Goal: Transaction & Acquisition: Purchase product/service

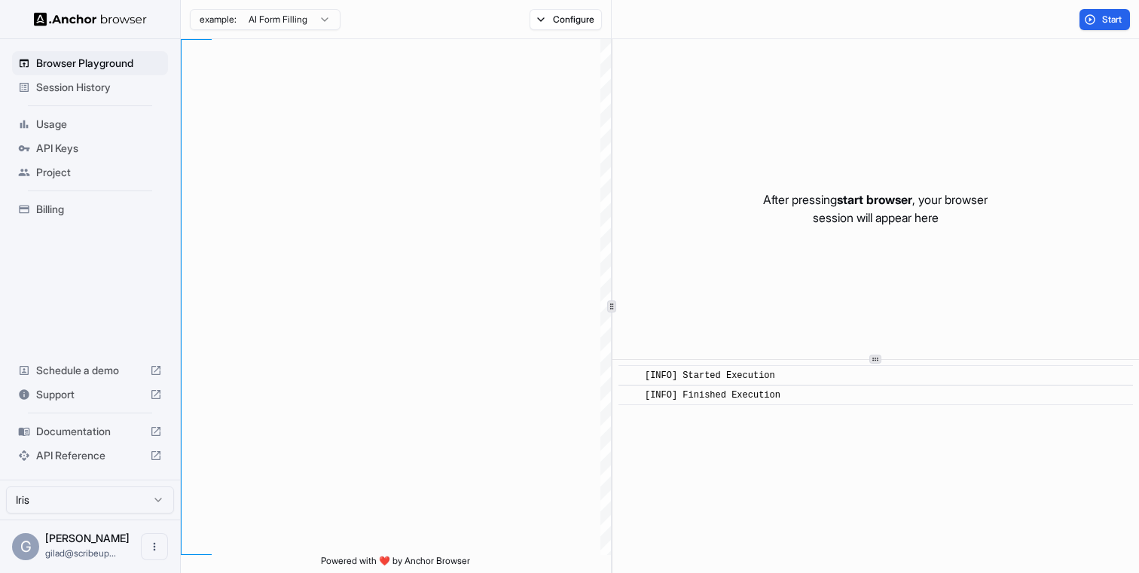
scroll to position [95, 0]
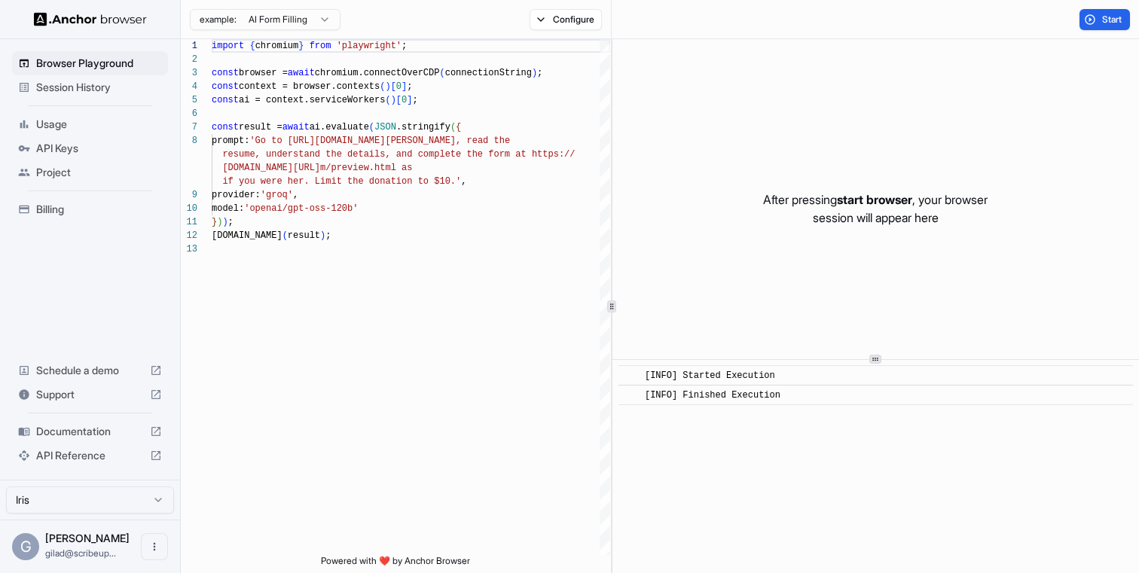
click at [84, 209] on span "Billing" at bounding box center [99, 209] width 126 height 15
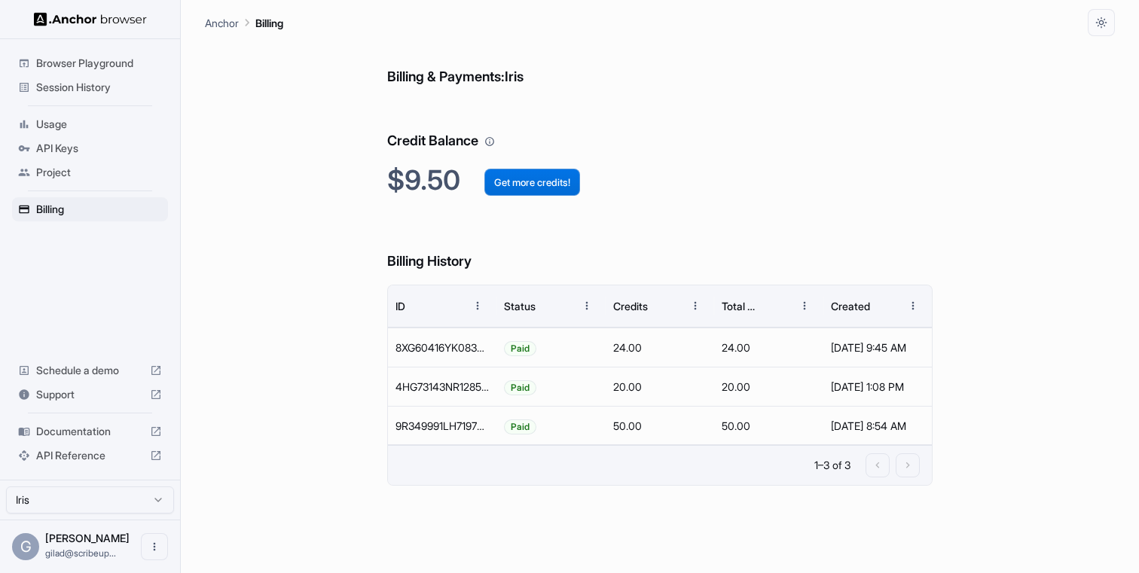
click at [533, 187] on button "Get more credits!" at bounding box center [532, 182] width 96 height 27
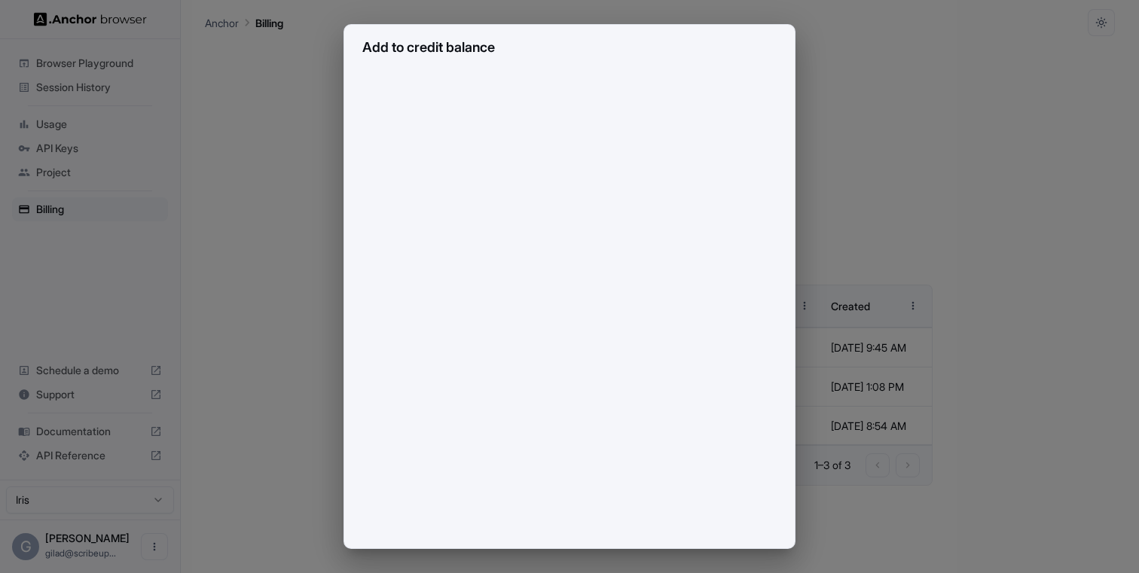
scroll to position [121, 0]
